Goal: Navigation & Orientation: Find specific page/section

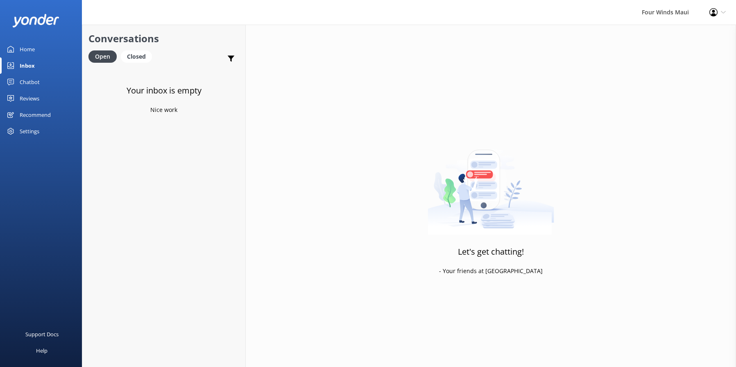
click at [18, 50] on link "Home" at bounding box center [41, 49] width 82 height 16
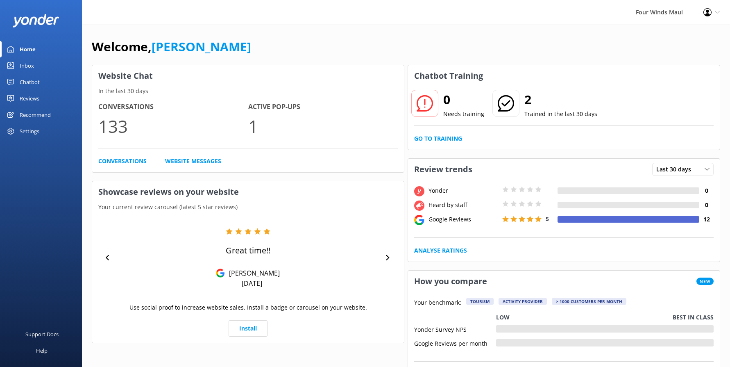
click at [20, 68] on div "Inbox" at bounding box center [27, 65] width 14 height 16
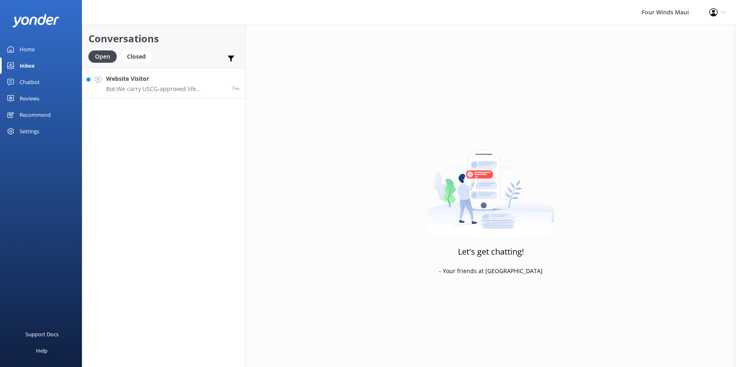
click at [116, 90] on p "Bot: We carry USCG-approved life preservers for all passengers only in the case…" at bounding box center [166, 88] width 120 height 7
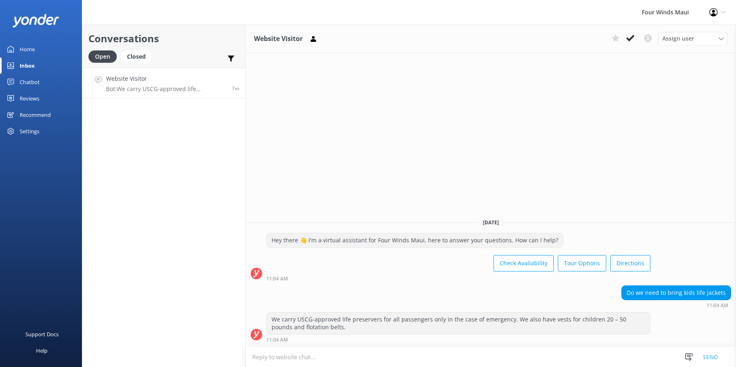
click at [163, 72] on link "Website Visitor Bot: We carry USCG-approved life preservers for all passengers …" at bounding box center [163, 83] width 163 height 31
click at [634, 39] on icon at bounding box center [630, 38] width 8 height 8
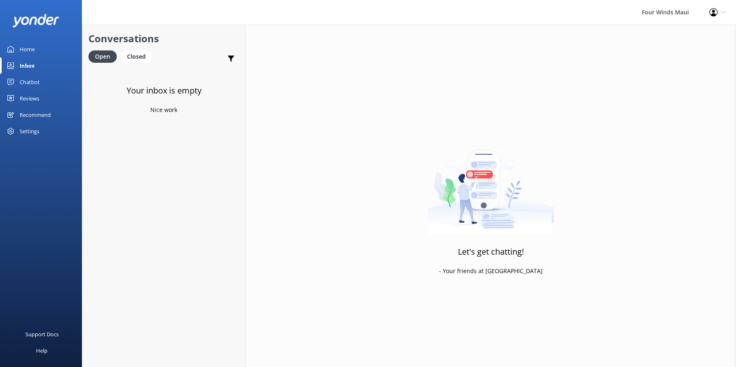
click at [36, 51] on link "Home" at bounding box center [41, 49] width 82 height 16
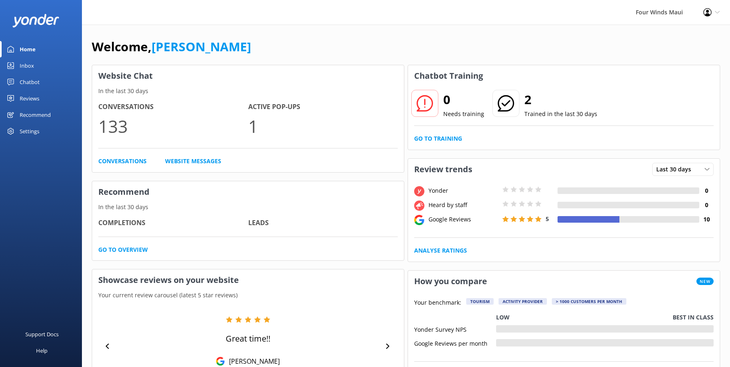
click at [29, 66] on div "Inbox" at bounding box center [27, 65] width 14 height 16
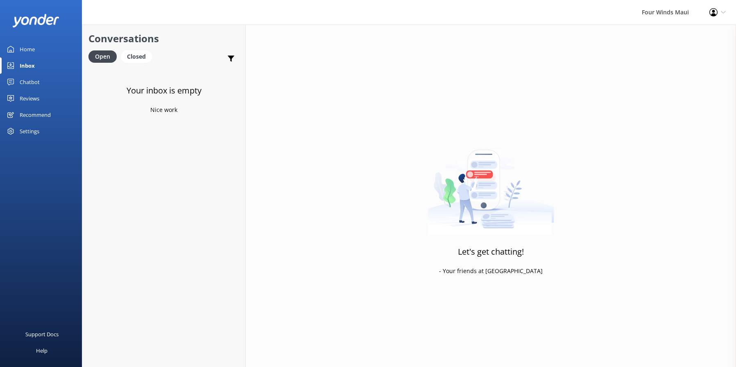
click at [25, 54] on div "Home" at bounding box center [27, 49] width 15 height 16
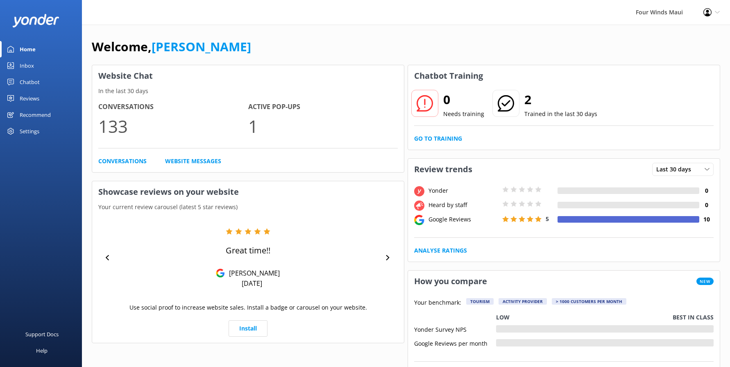
click at [26, 78] on div "Chatbot" at bounding box center [30, 82] width 20 height 16
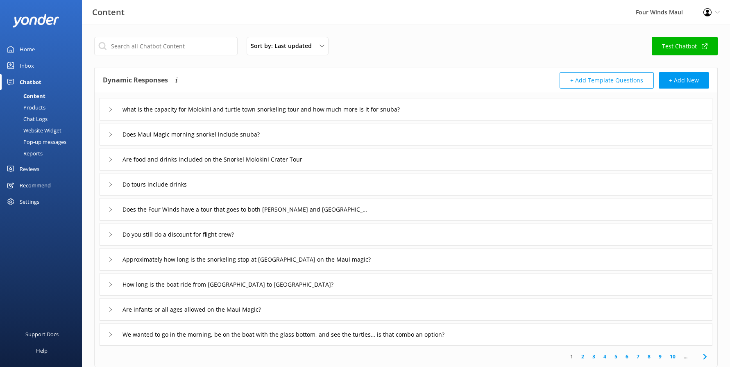
click at [43, 122] on div "Chat Logs" at bounding box center [26, 118] width 43 height 11
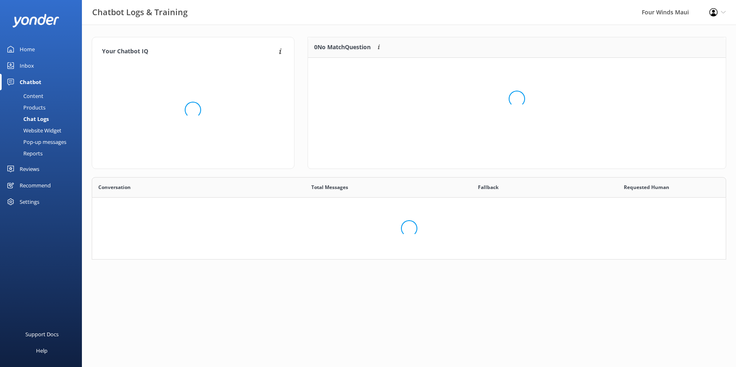
scroll to position [281, 621]
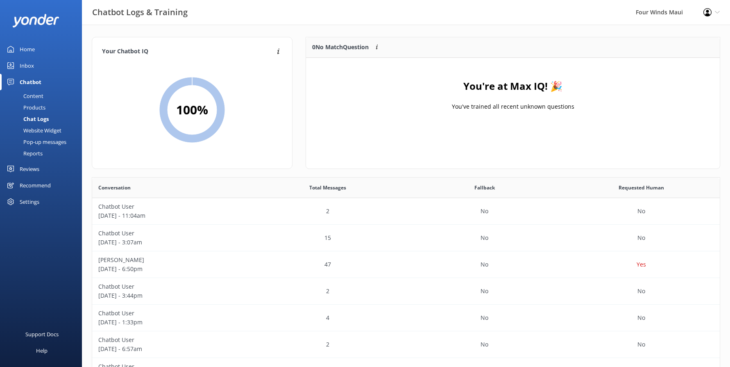
click at [29, 97] on div "Content" at bounding box center [24, 95] width 39 height 11
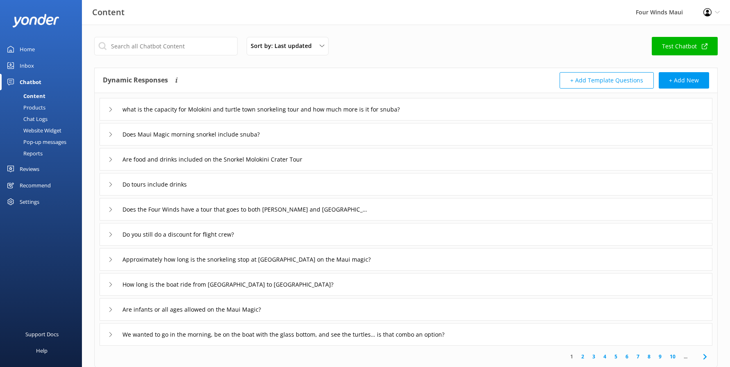
click at [36, 61] on link "Inbox" at bounding box center [41, 65] width 82 height 16
